Goal: Task Accomplishment & Management: Use online tool/utility

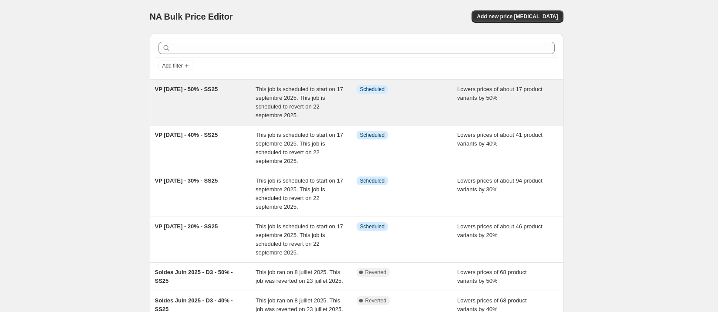
click at [218, 91] on span "VP [DATE] - 50% - SS25" at bounding box center [186, 89] width 63 height 7
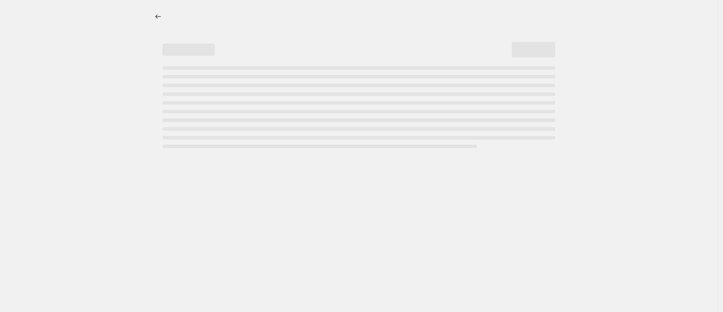
select select "percentage"
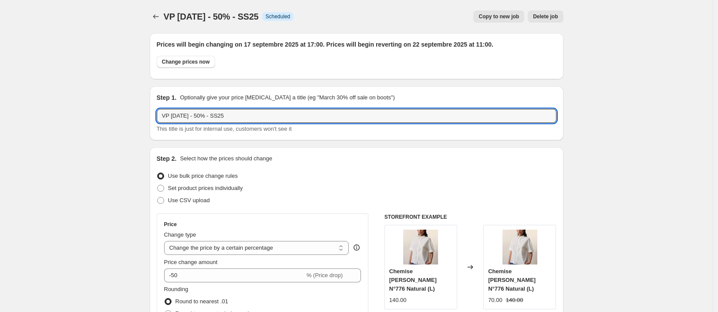
drag, startPoint x: 243, startPoint y: 117, endPoint x: 150, endPoint y: 112, distance: 93.3
click at [159, 14] on icon "Price change jobs" at bounding box center [156, 16] width 9 height 9
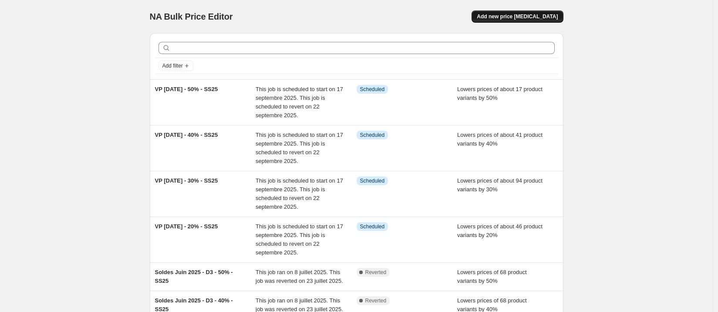
click at [537, 16] on span "Add new price [MEDICAL_DATA]" at bounding box center [517, 16] width 81 height 7
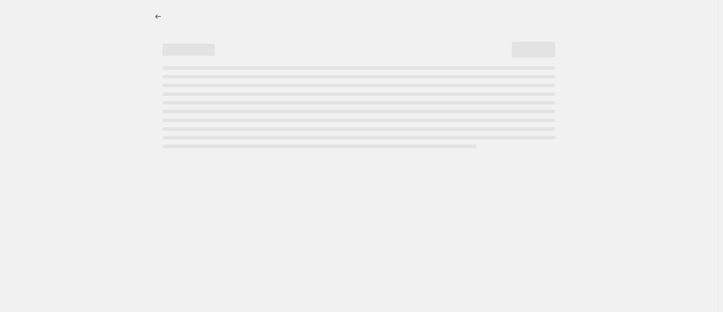
select select "percentage"
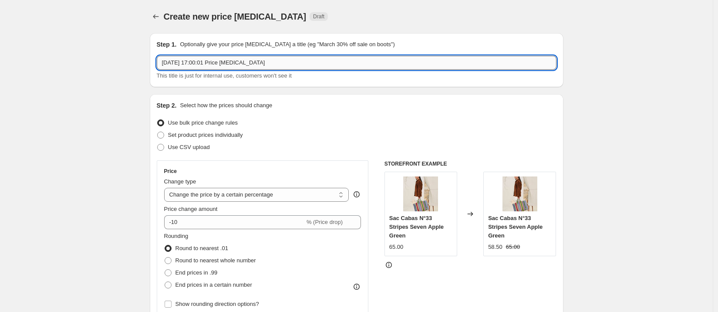
click at [295, 64] on input "[DATE] 17:00:01 Price [MEDICAL_DATA]" at bounding box center [357, 63] width 400 height 14
paste input "VP [DATE] - 50% - SS25"
drag, startPoint x: 226, startPoint y: 64, endPoint x: 286, endPoint y: 64, distance: 60.1
click at [286, 64] on input "VP [DATE] - 50% - SS25" at bounding box center [357, 63] width 400 height 14
type input "VP [DATE] - 50% - ARCHIVES"
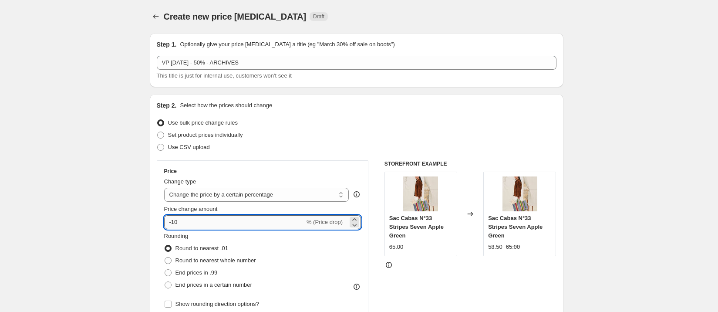
click at [175, 222] on input "-10" at bounding box center [234, 222] width 141 height 14
type input "-50"
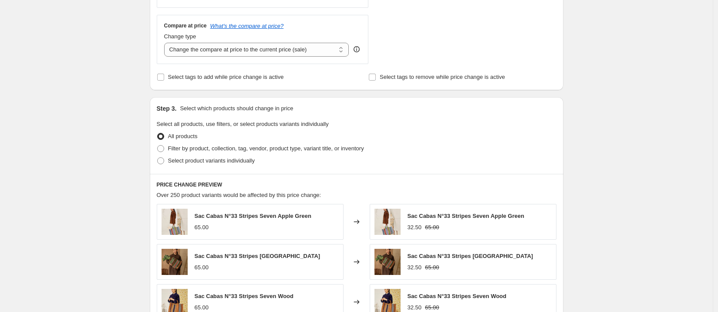
scroll to position [311, 0]
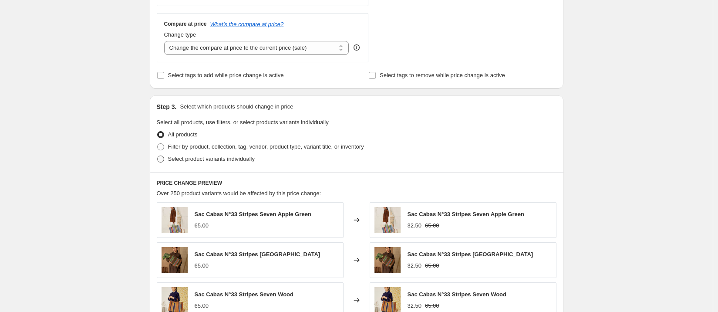
click at [200, 161] on span "Select product variants individually" at bounding box center [211, 158] width 87 height 7
click at [158, 156] on input "Select product variants individually" at bounding box center [157, 155] width 0 height 0
radio input "true"
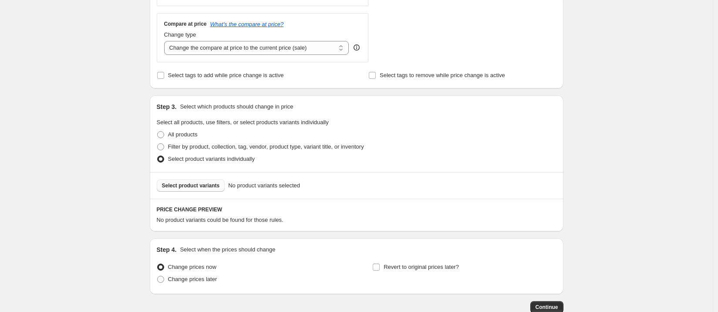
click at [202, 189] on button "Select product variants" at bounding box center [191, 185] width 68 height 12
